Goal: Information Seeking & Learning: Learn about a topic

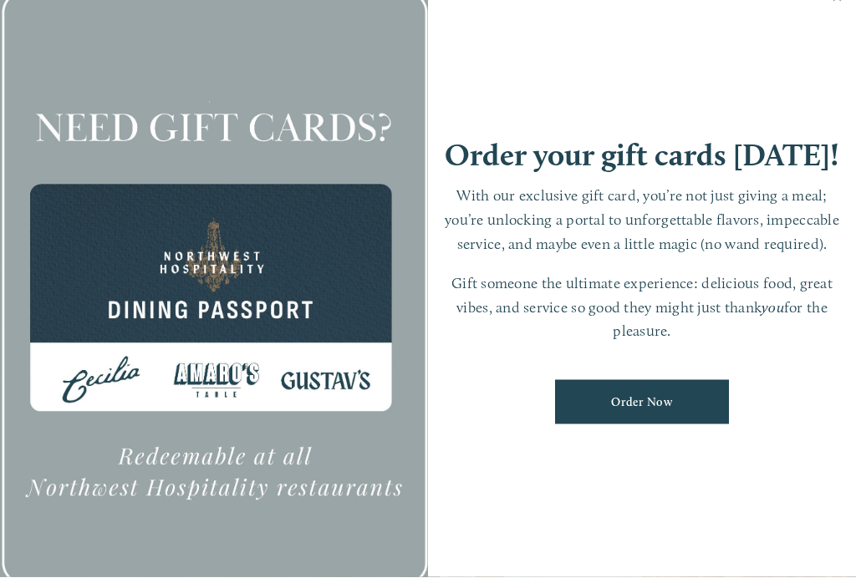
scroll to position [35, 0]
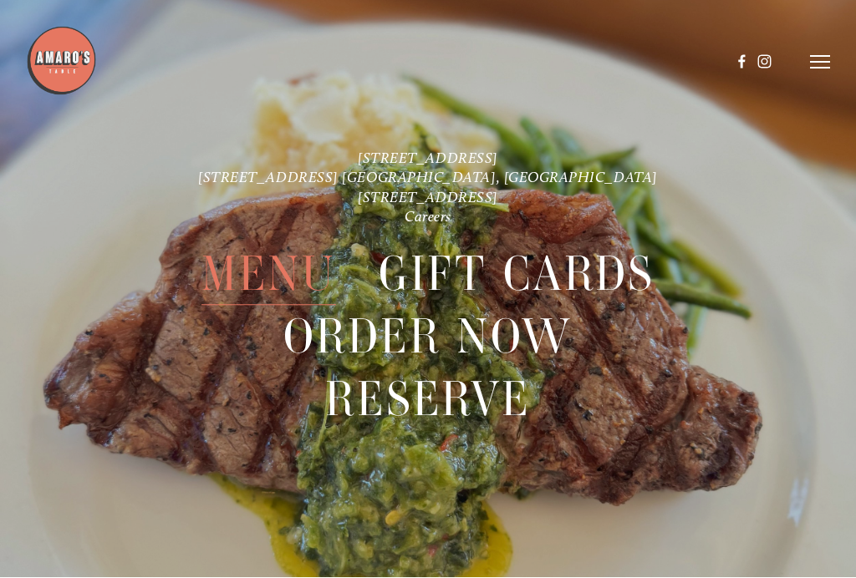
click at [265, 265] on span "Menu" at bounding box center [268, 275] width 135 height 62
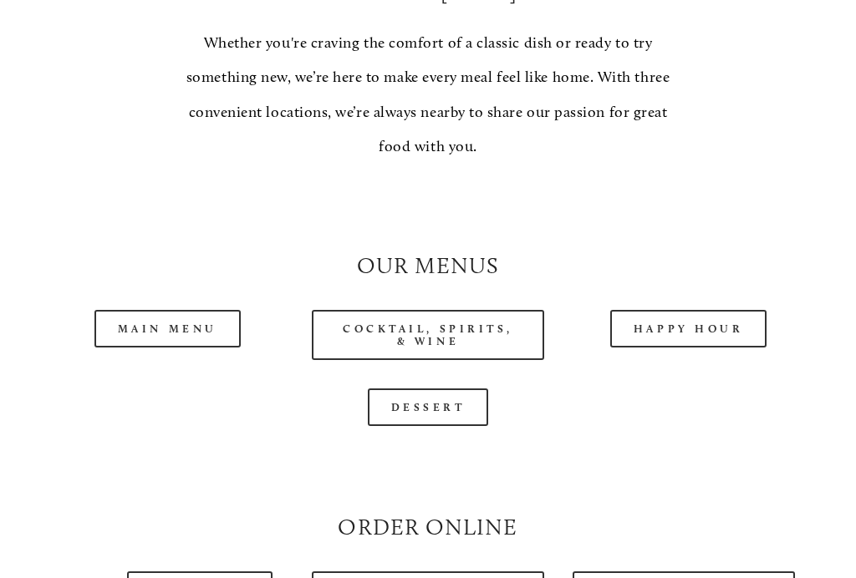
scroll to position [1258, 0]
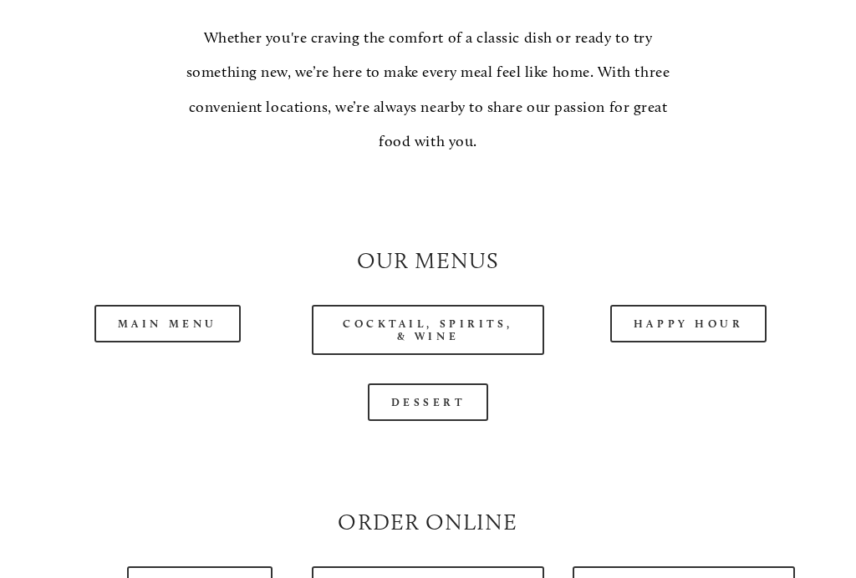
click at [455, 399] on link "Dessert" at bounding box center [428, 403] width 121 height 38
click at [199, 305] on link "Main Menu" at bounding box center [167, 324] width 146 height 38
click at [683, 305] on link "Happy Hour" at bounding box center [688, 324] width 157 height 38
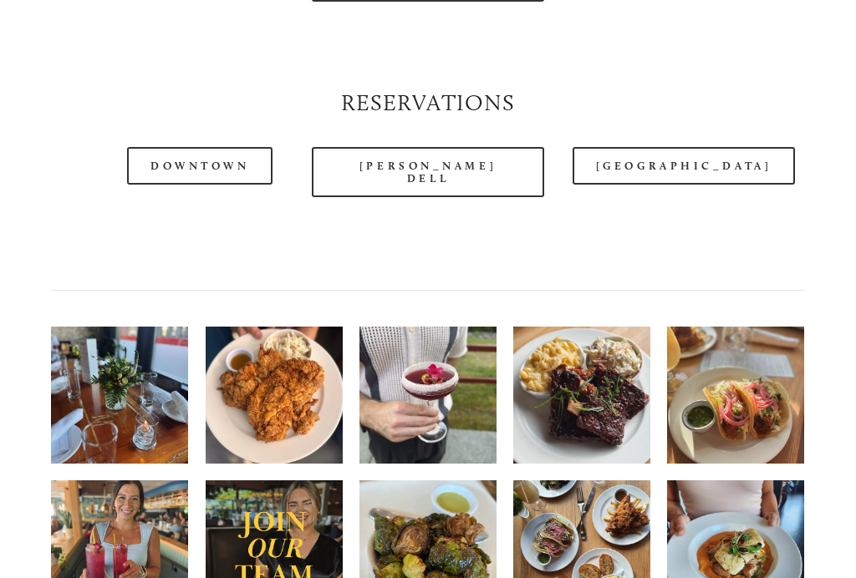
scroll to position [1877, 0]
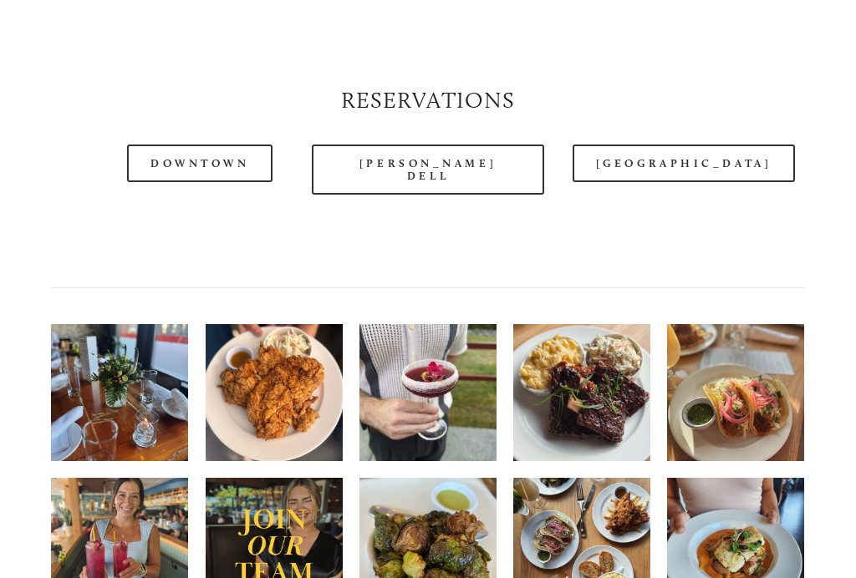
click at [589, 329] on img at bounding box center [581, 393] width 137 height 182
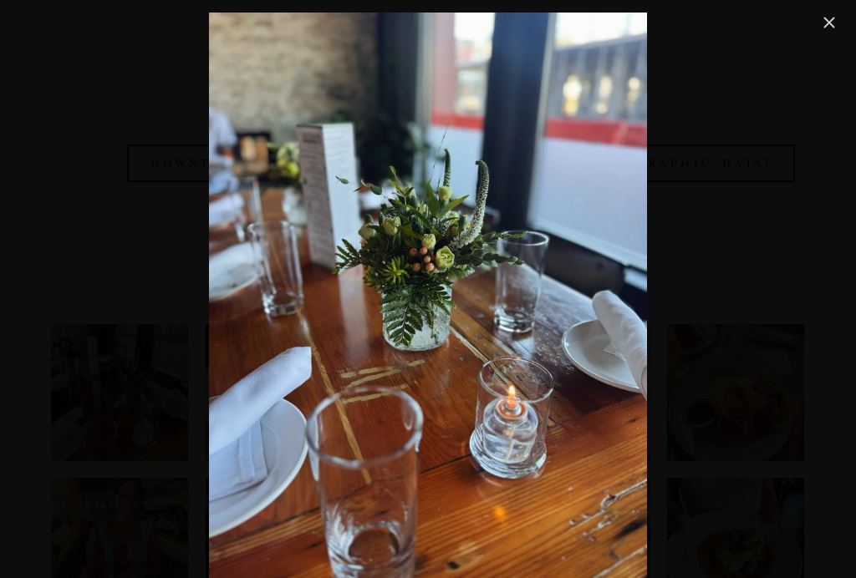
click at [819, 20] on link "Close" at bounding box center [829, 23] width 20 height 20
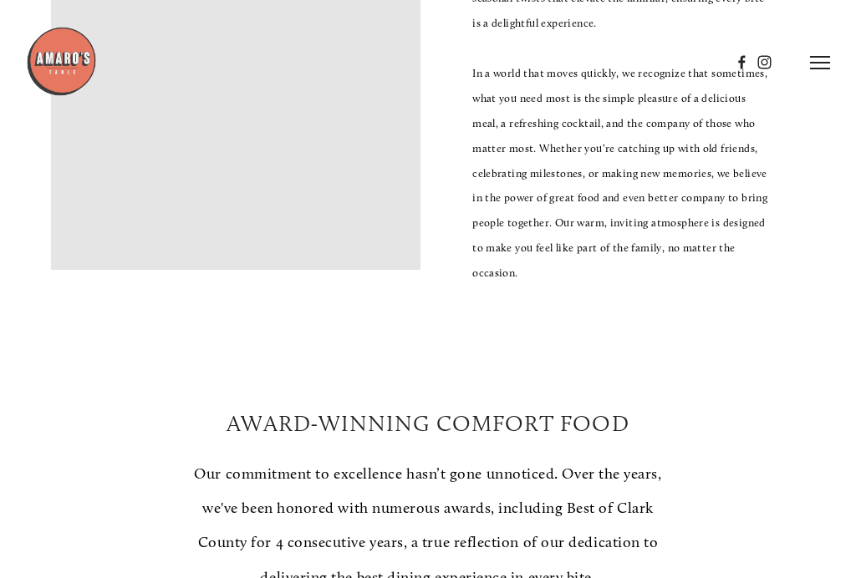
scroll to position [513, 0]
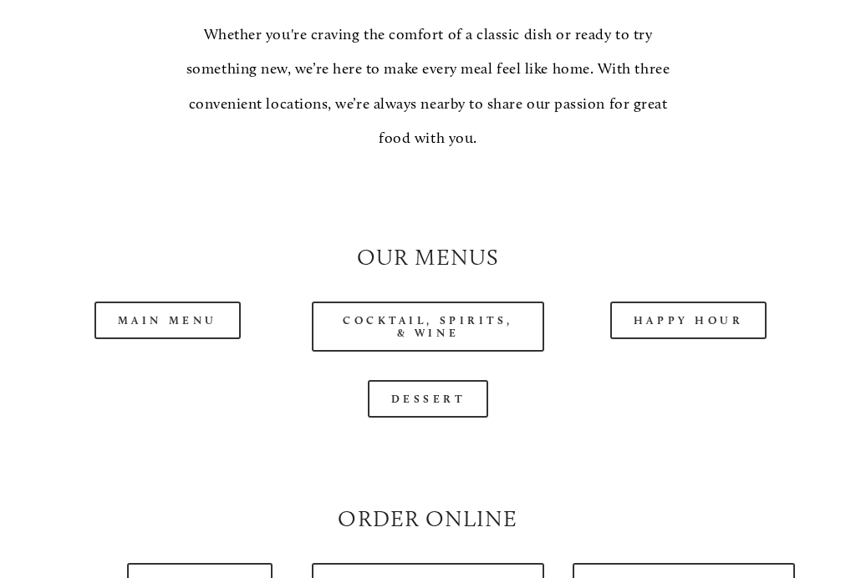
scroll to position [1295, 0]
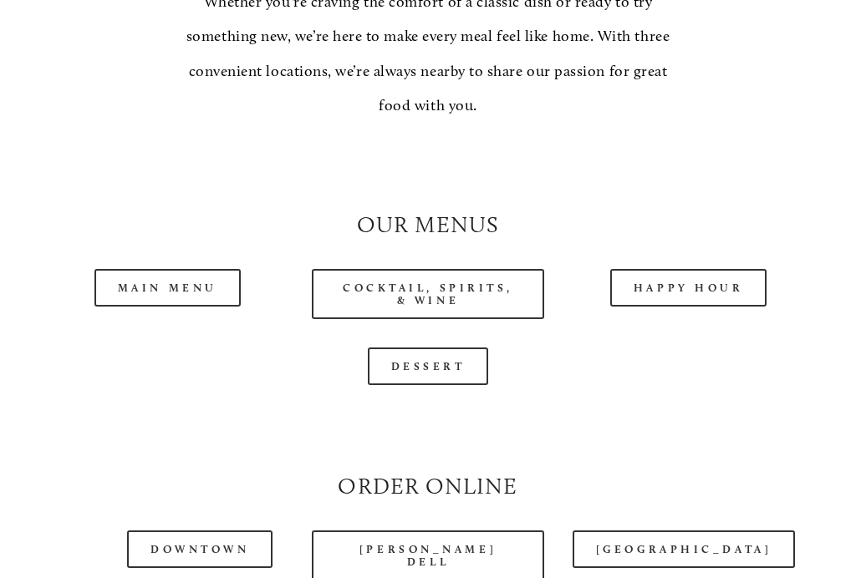
click at [511, 269] on link "Cocktail, Spirits, & Wine" at bounding box center [428, 294] width 232 height 50
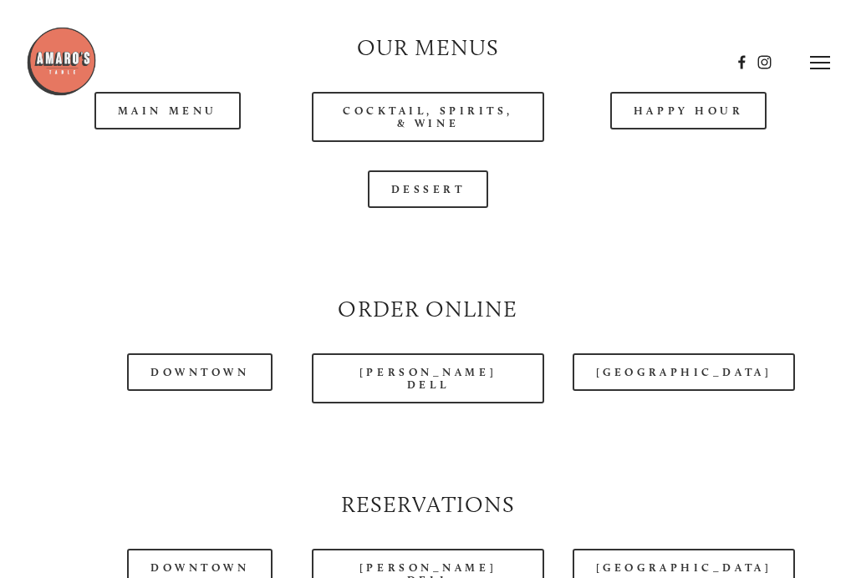
scroll to position [1471, 0]
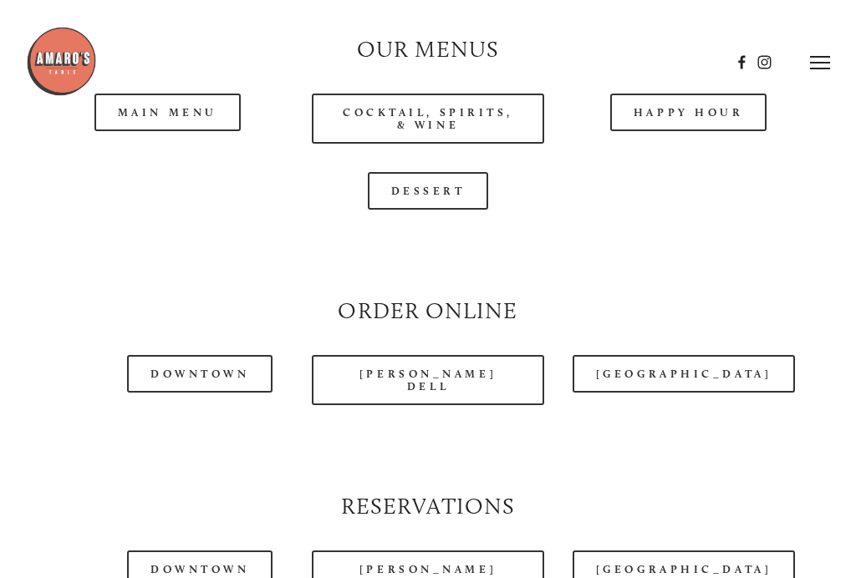
click at [466, 186] on link "Dessert" at bounding box center [428, 191] width 121 height 38
